Goal: Navigation & Orientation: Find specific page/section

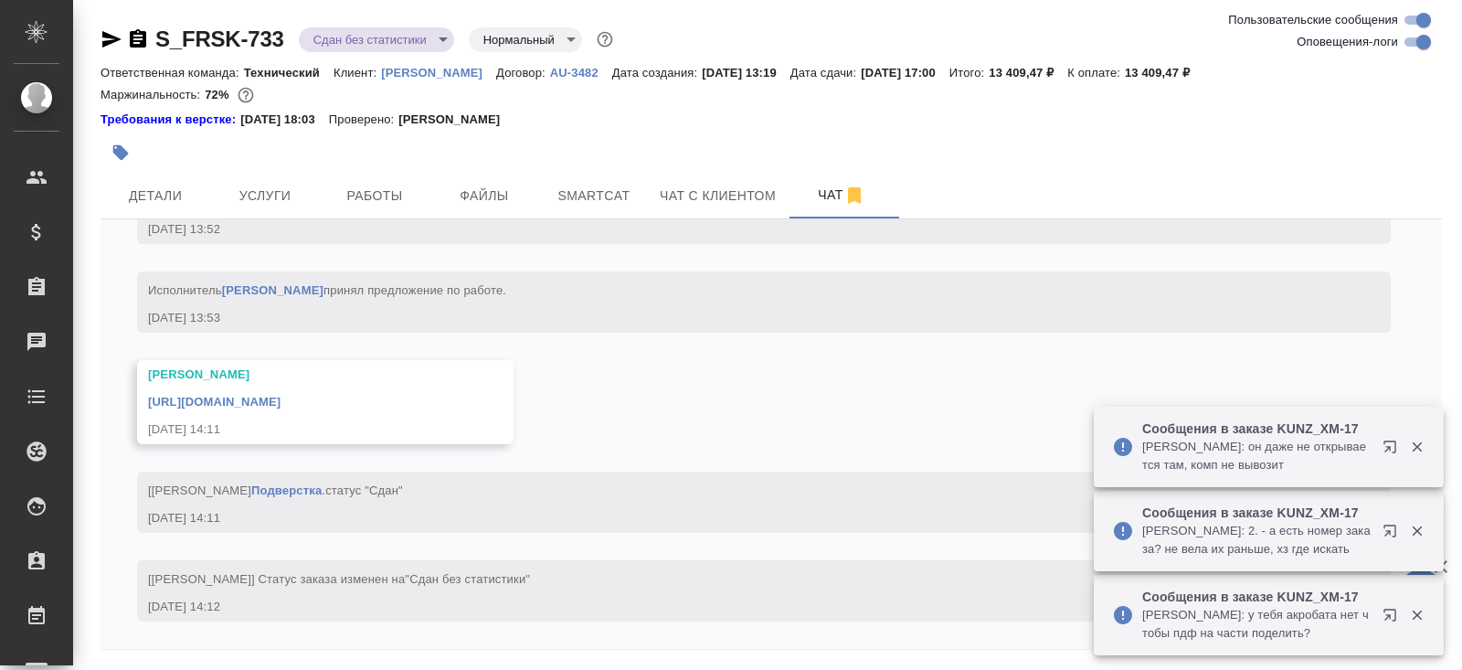
scroll to position [5685, 0]
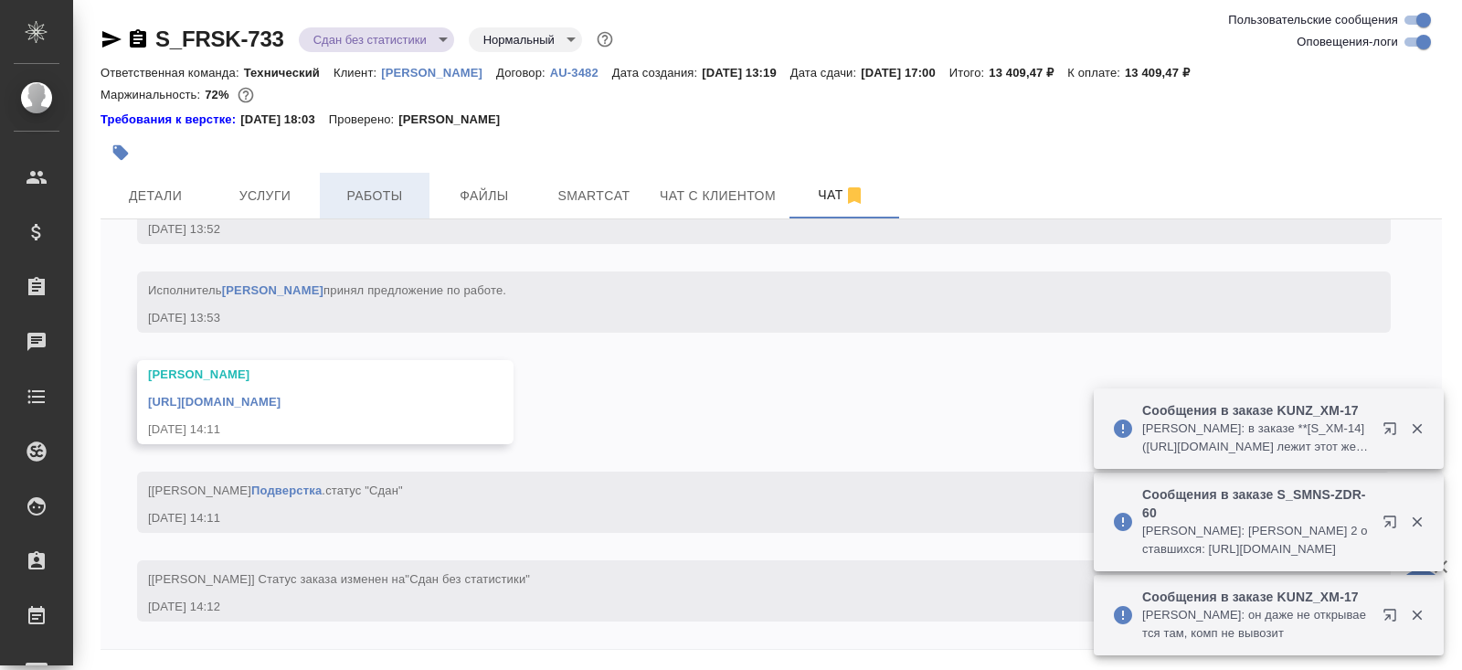
click at [346, 185] on span "Работы" at bounding box center [375, 196] width 88 height 23
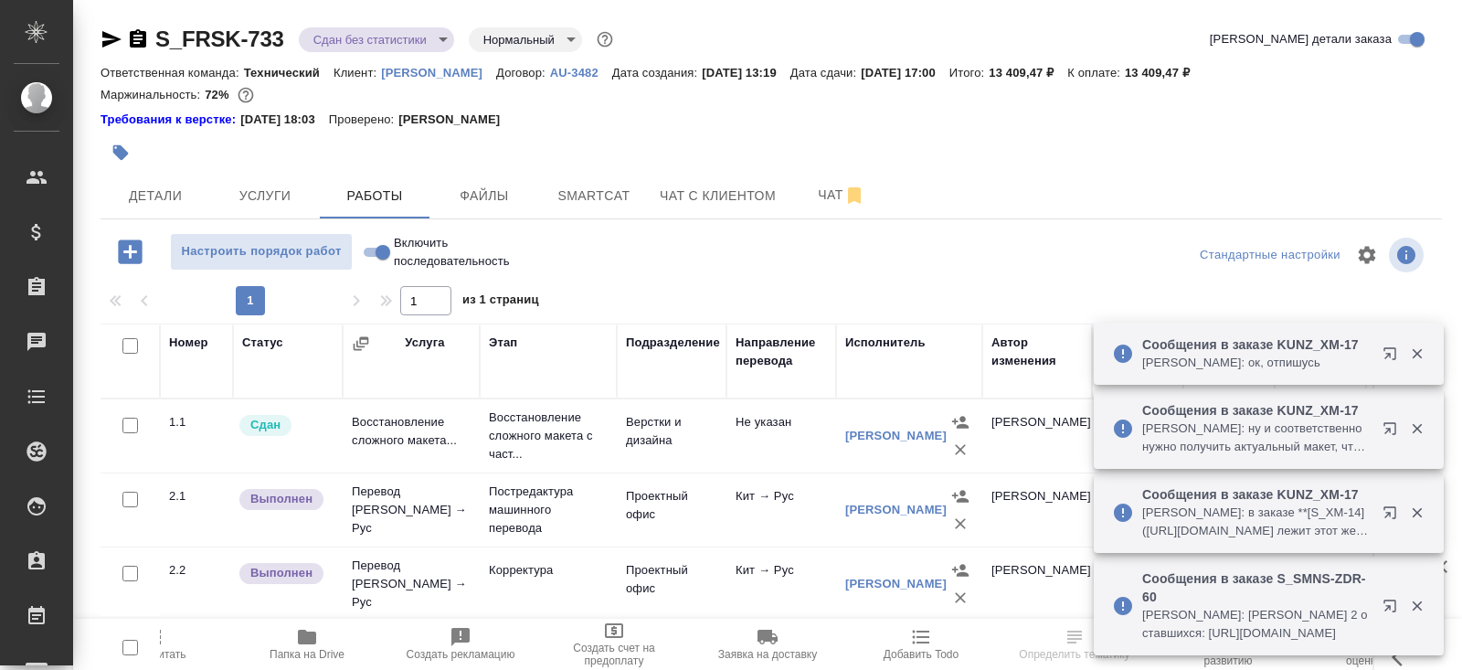
scroll to position [111, 0]
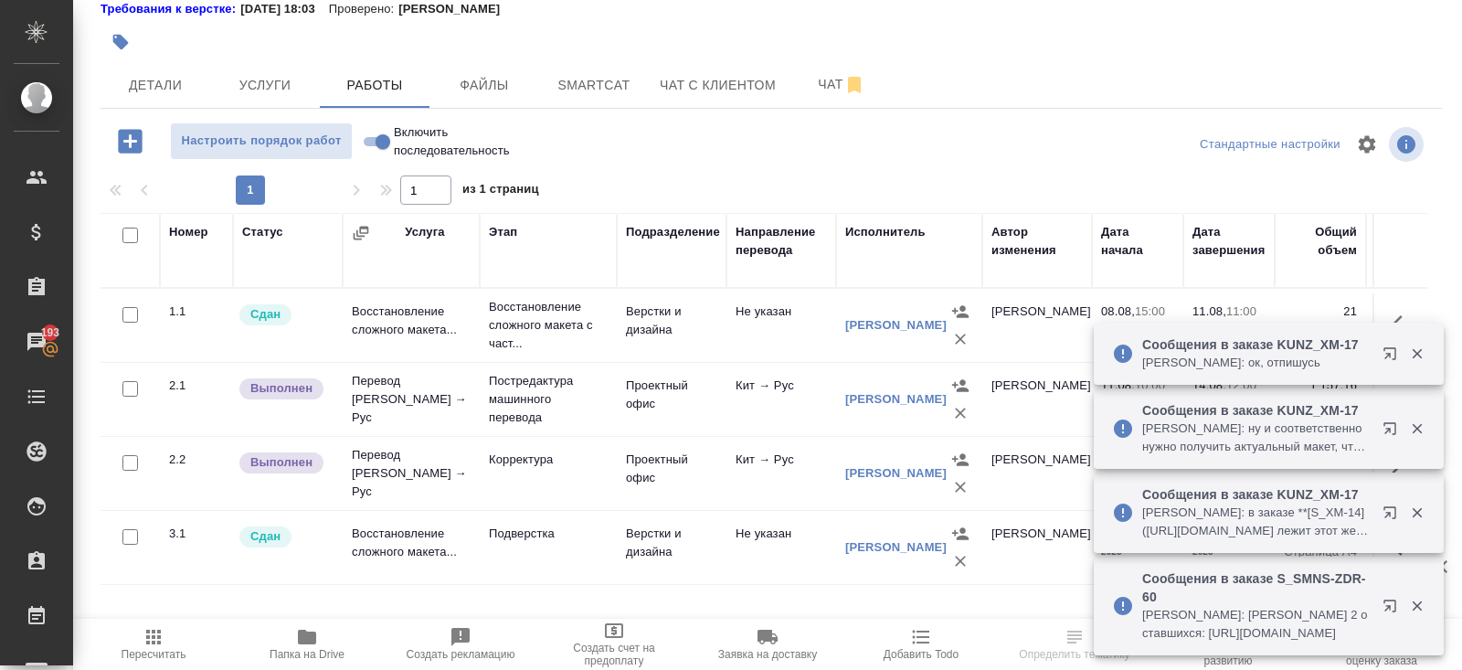
click at [334, 633] on span "Папка на Drive" at bounding box center [307, 643] width 132 height 35
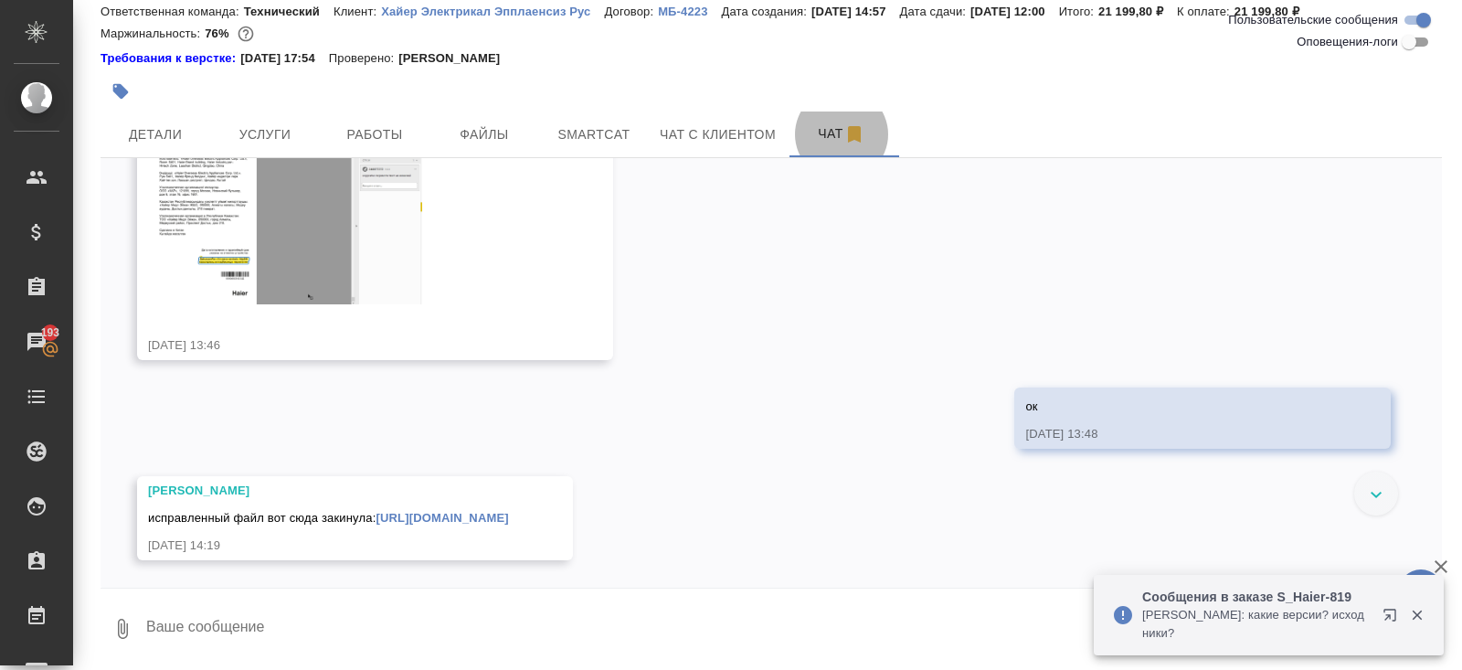
scroll to position [9874, 0]
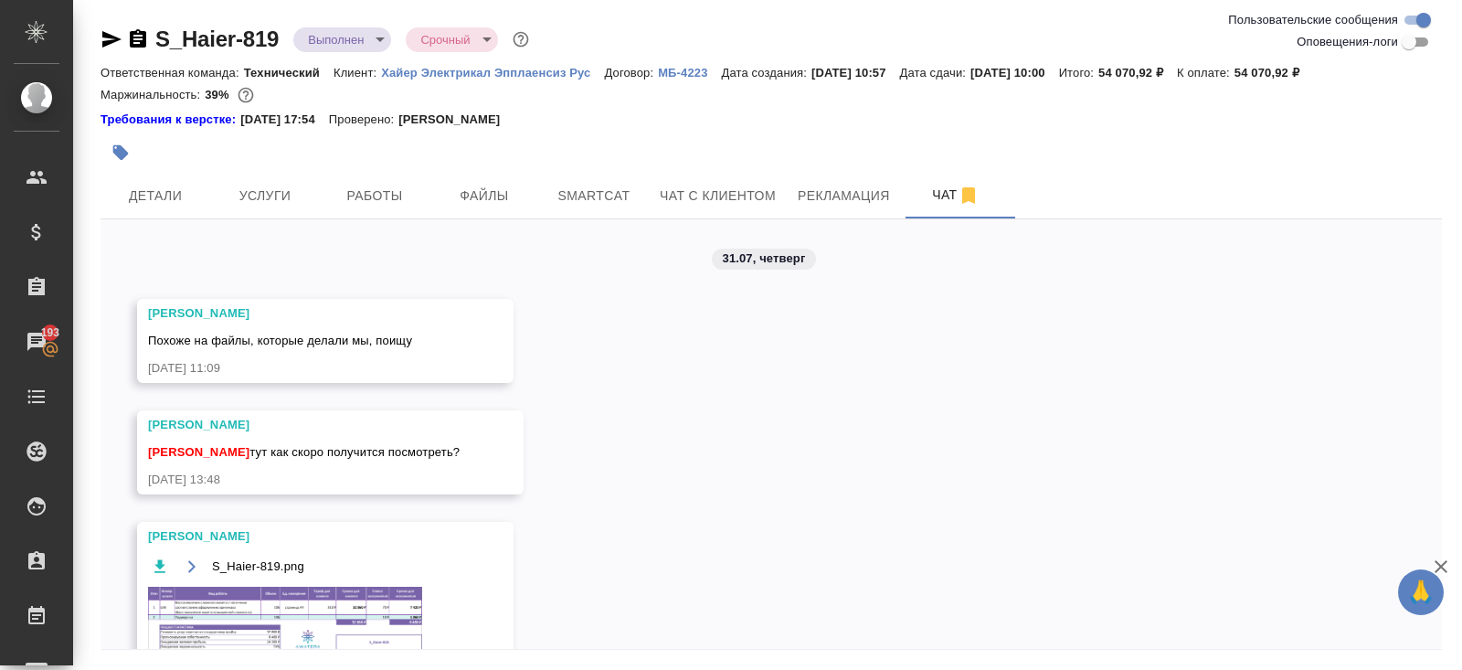
scroll to position [11272, 0]
